Goal: Transaction & Acquisition: Purchase product/service

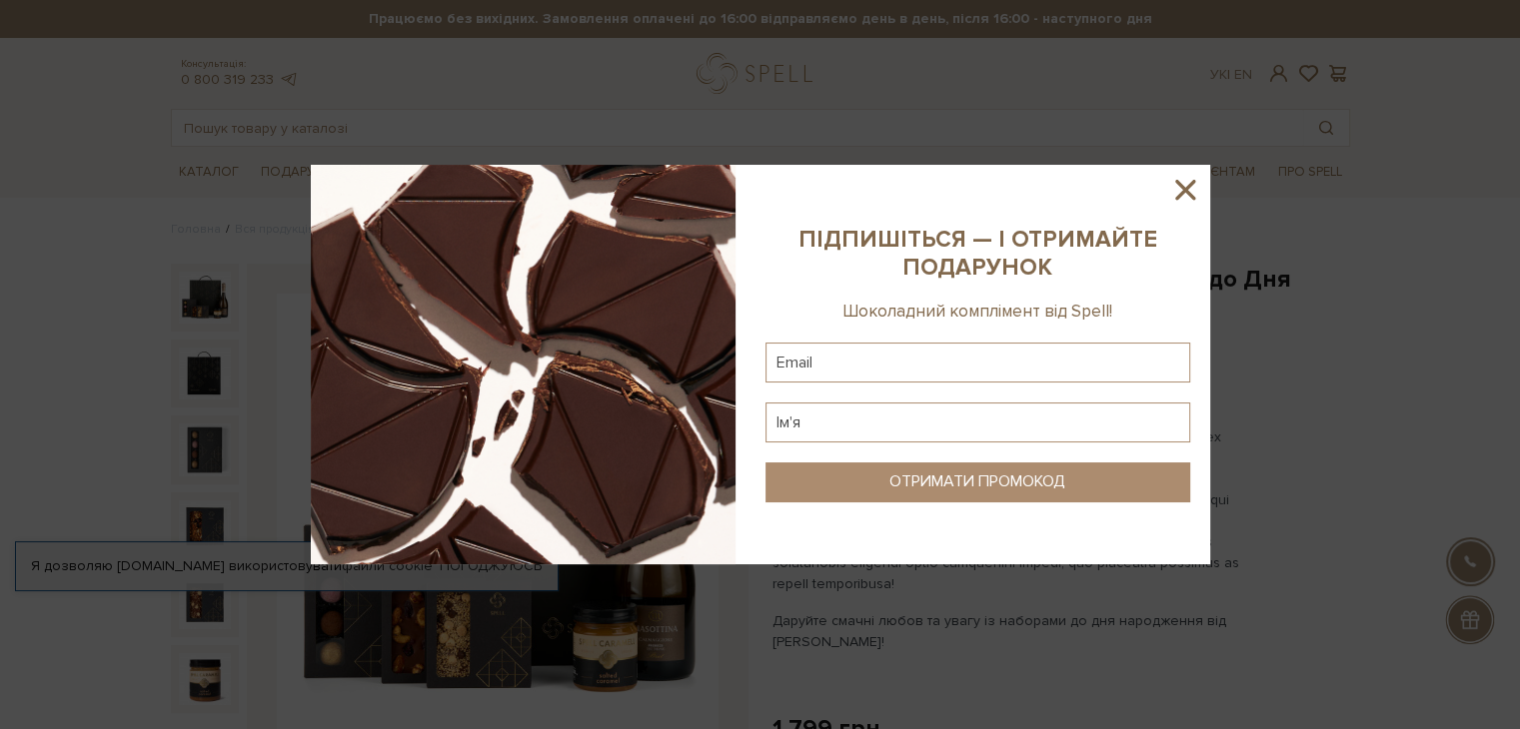
click at [1192, 190] on icon at bounding box center [1185, 190] width 34 height 34
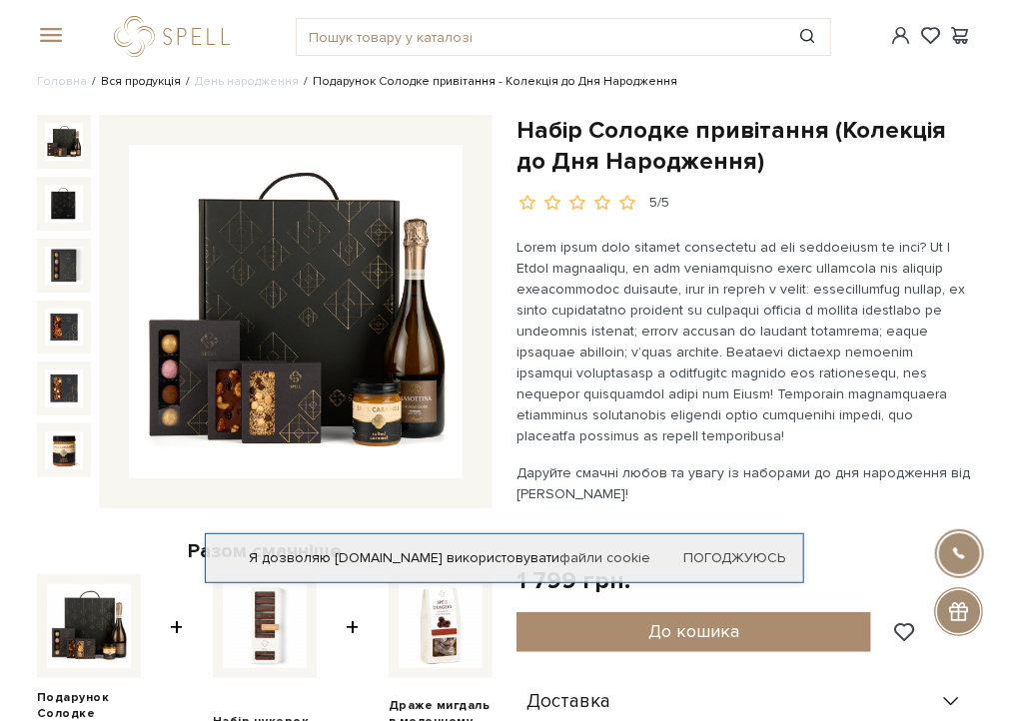
click at [146, 77] on link "Вся продукція" at bounding box center [141, 81] width 80 height 15
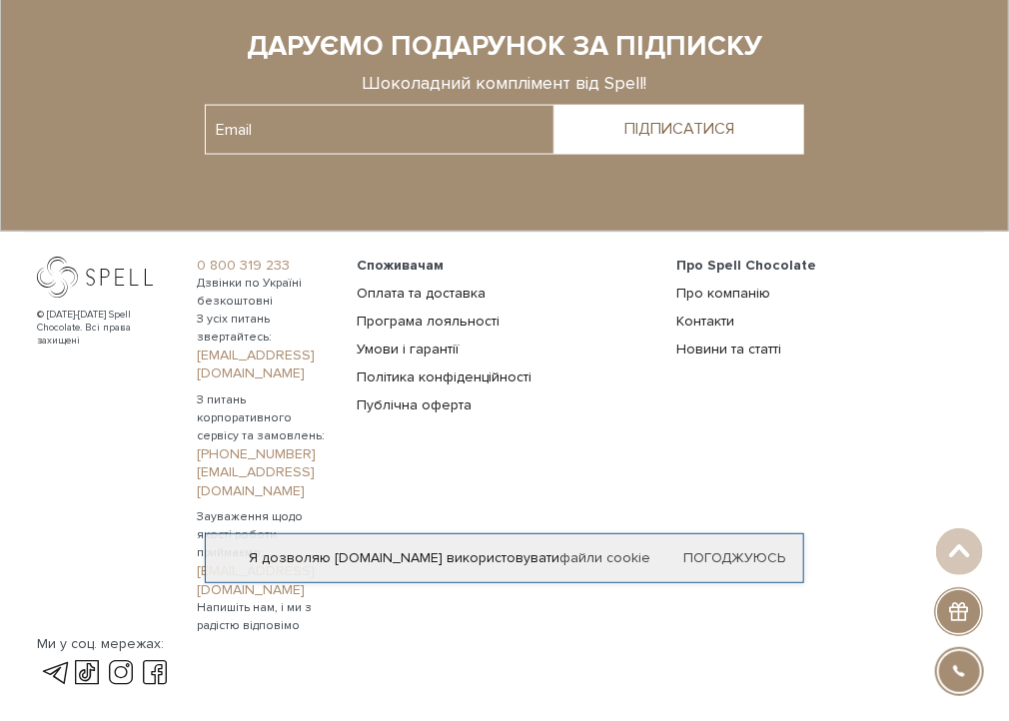
scroll to position [3497, 0]
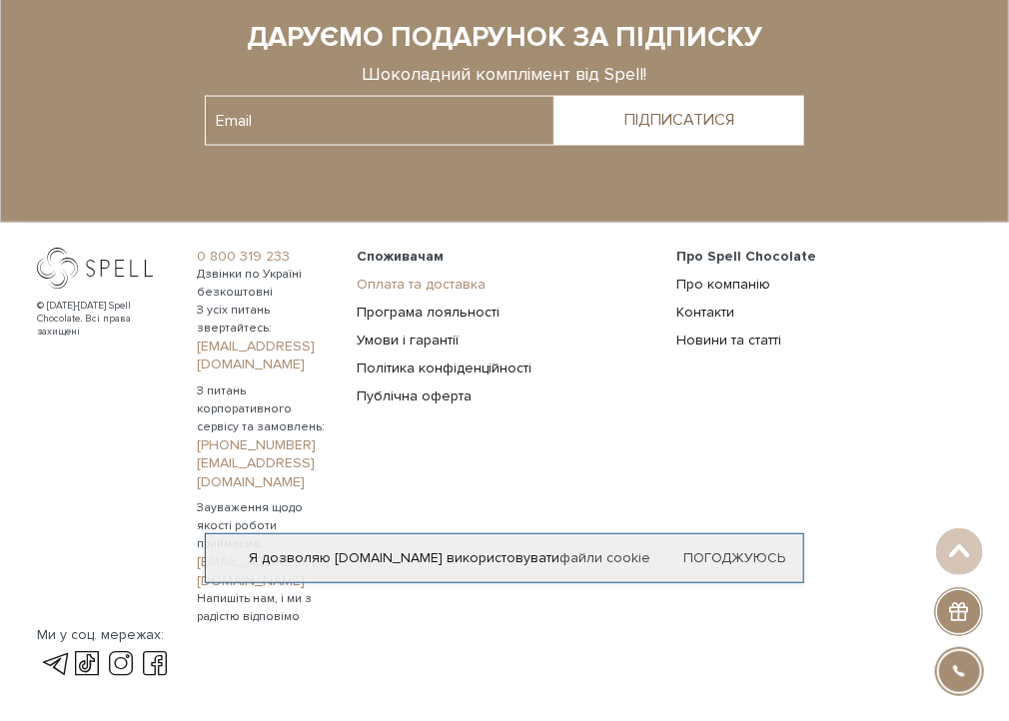
click at [486, 276] on link "Оплата та доставка" at bounding box center [421, 284] width 129 height 17
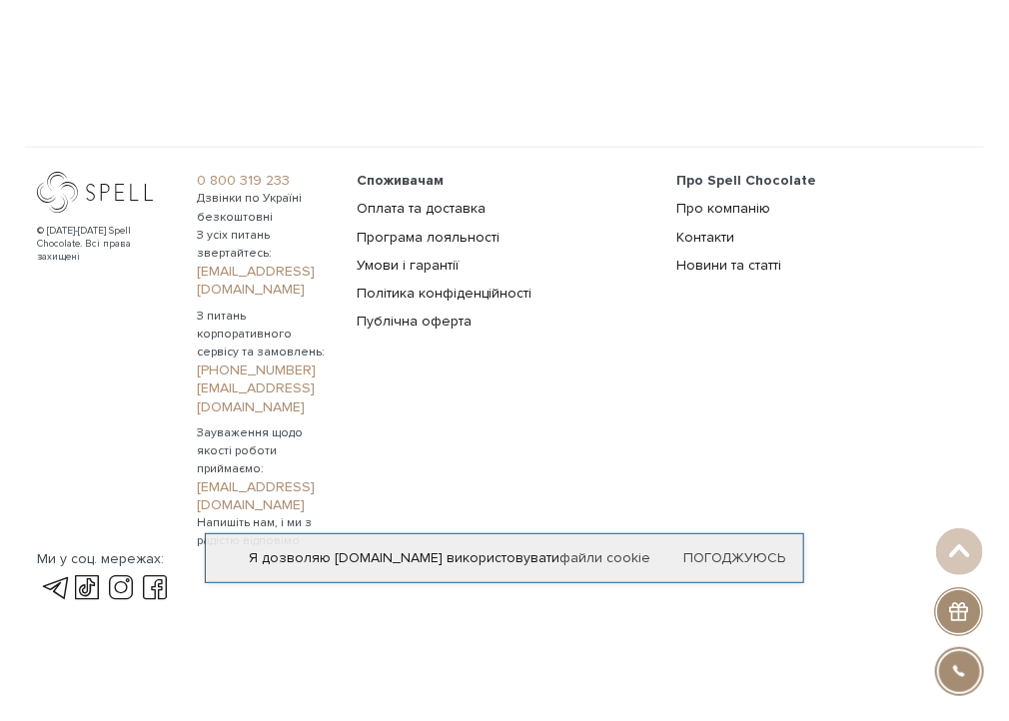
scroll to position [3218, 0]
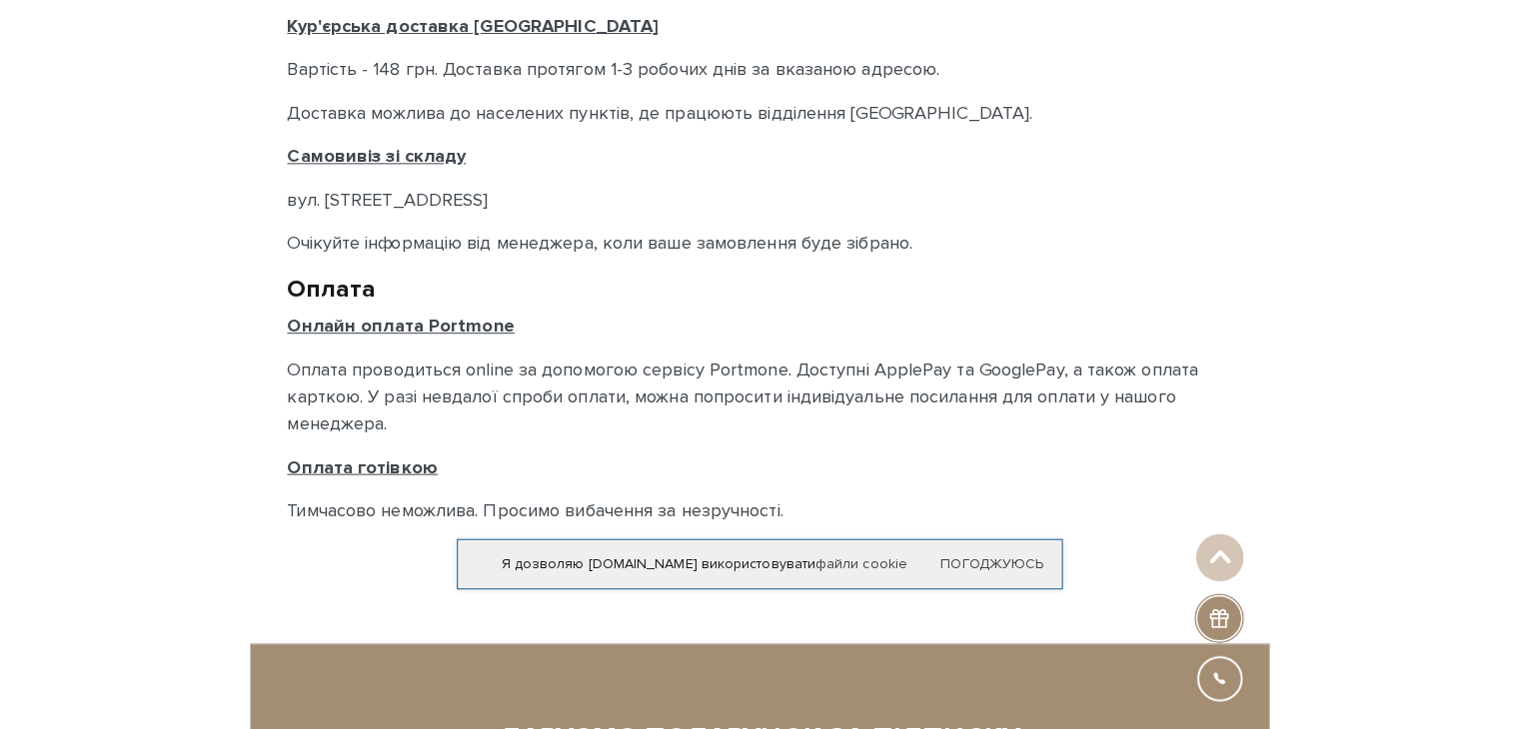
scroll to position [676, 0]
